Goal: Navigation & Orientation: Find specific page/section

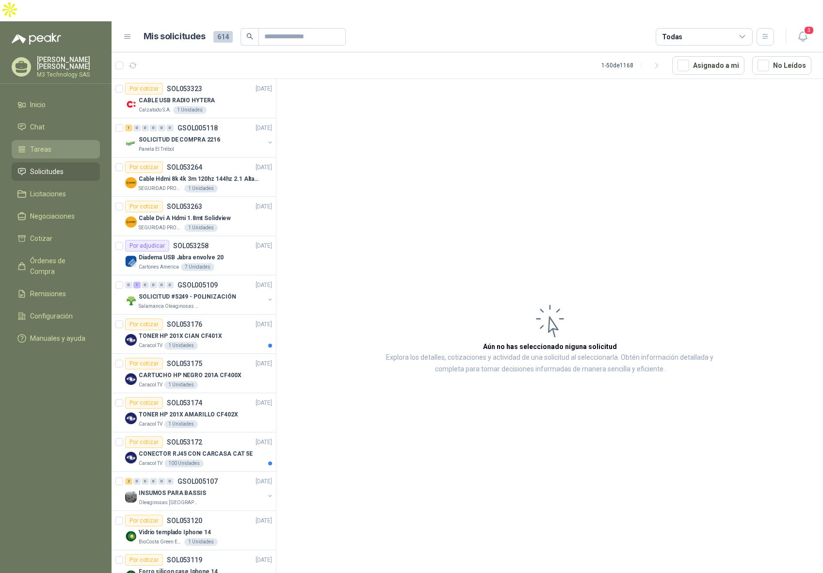
click at [46, 144] on span "Tareas" at bounding box center [40, 149] width 21 height 11
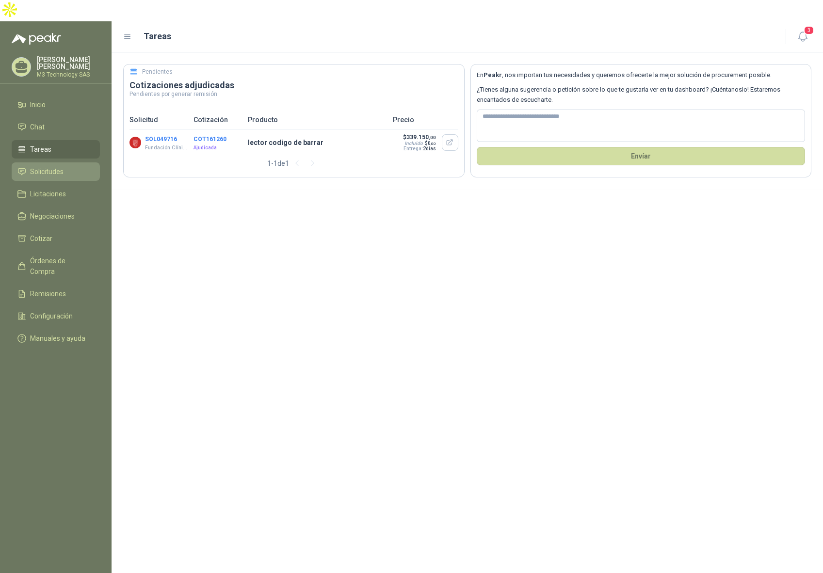
click at [51, 163] on link "Solicitudes" at bounding box center [56, 172] width 88 height 18
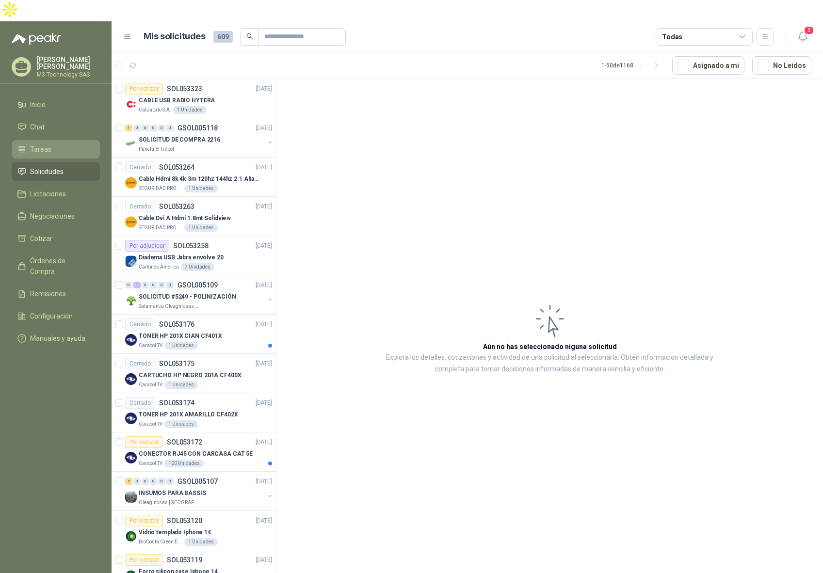
click at [43, 144] on span "Tareas" at bounding box center [40, 149] width 21 height 11
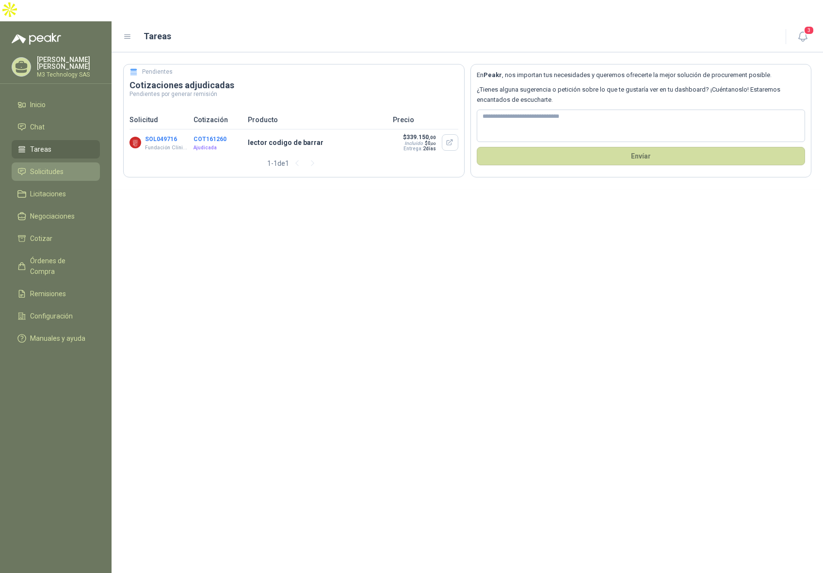
click at [43, 166] on span "Solicitudes" at bounding box center [46, 171] width 33 height 11
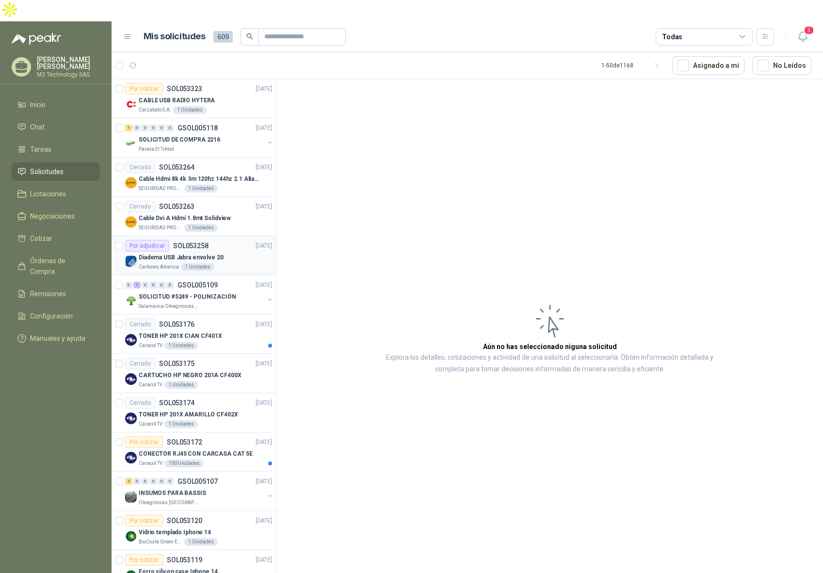
click at [225, 240] on div "Por adjudicar SOL053258 [DATE]" at bounding box center [198, 246] width 147 height 12
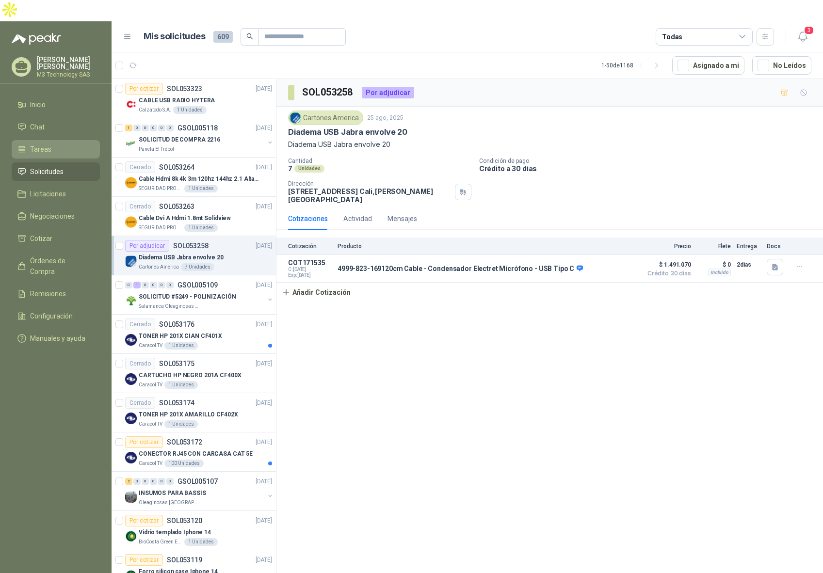
click at [41, 144] on span "Tareas" at bounding box center [40, 149] width 21 height 11
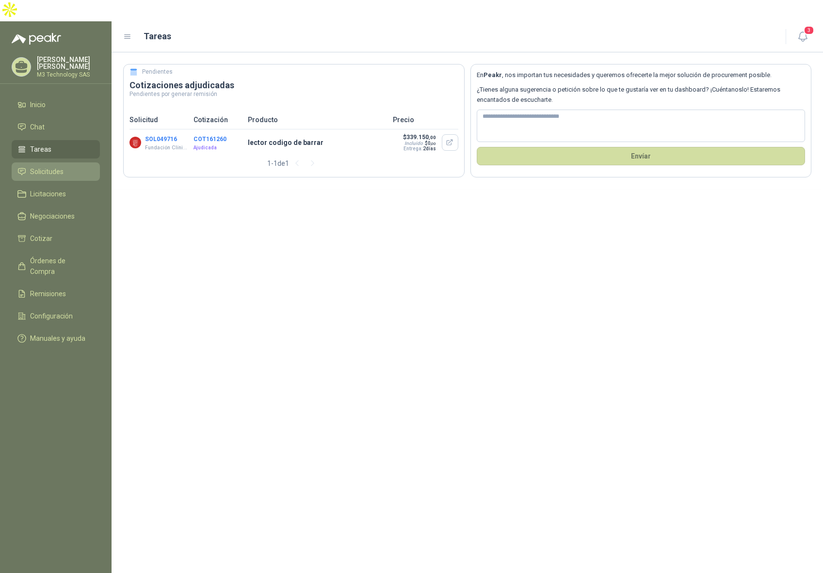
click at [55, 166] on span "Solicitudes" at bounding box center [46, 171] width 33 height 11
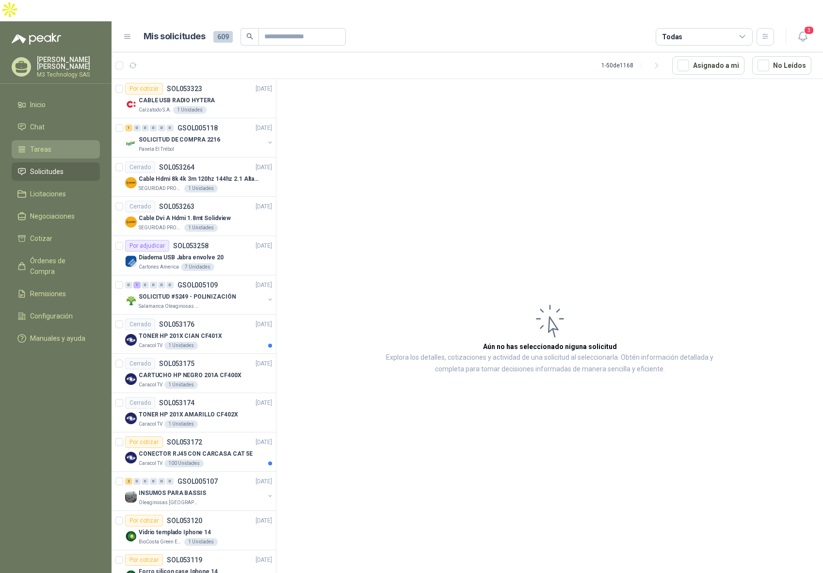
click at [39, 144] on span "Tareas" at bounding box center [40, 149] width 21 height 11
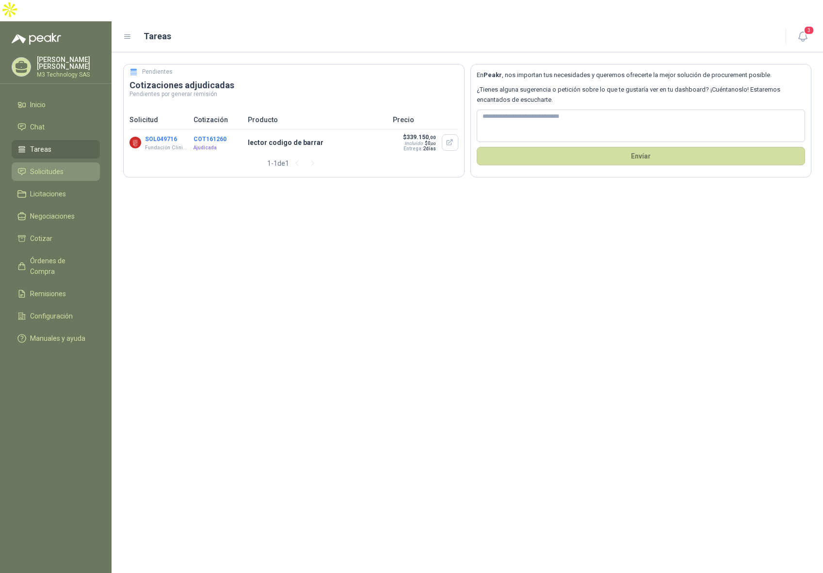
click at [54, 166] on span "Solicitudes" at bounding box center [46, 171] width 33 height 11
